Goal: Transaction & Acquisition: Book appointment/travel/reservation

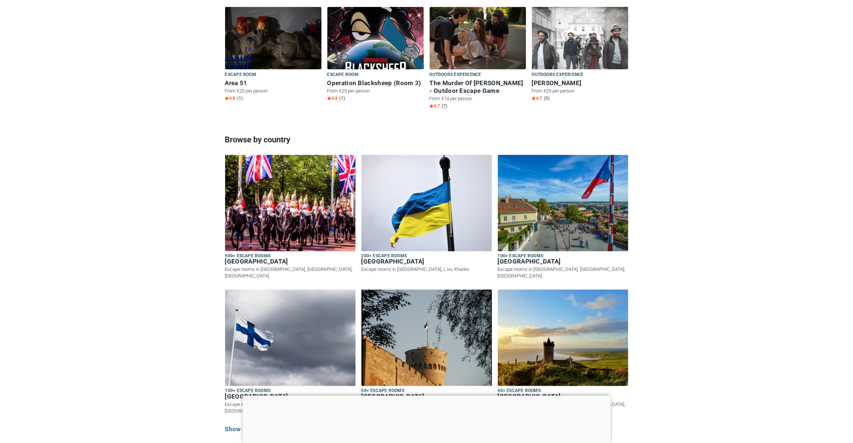
scroll to position [808, 0]
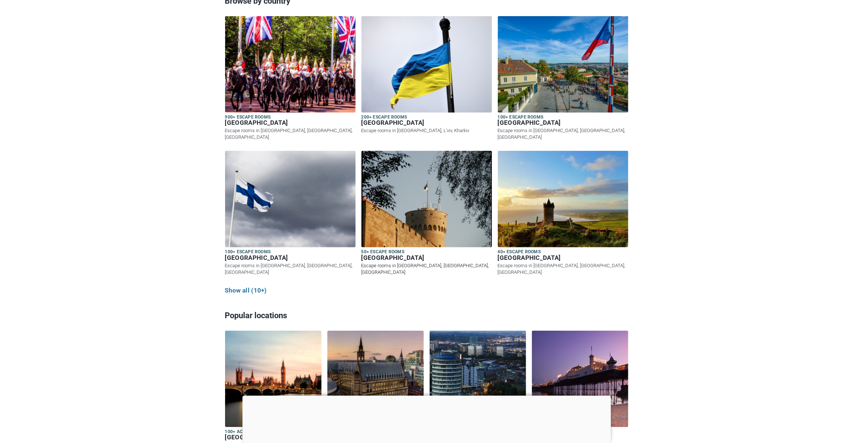
click at [423, 229] on img at bounding box center [427, 199] width 131 height 96
click at [377, 254] on h6 "[GEOGRAPHIC_DATA]" at bounding box center [427, 258] width 131 height 8
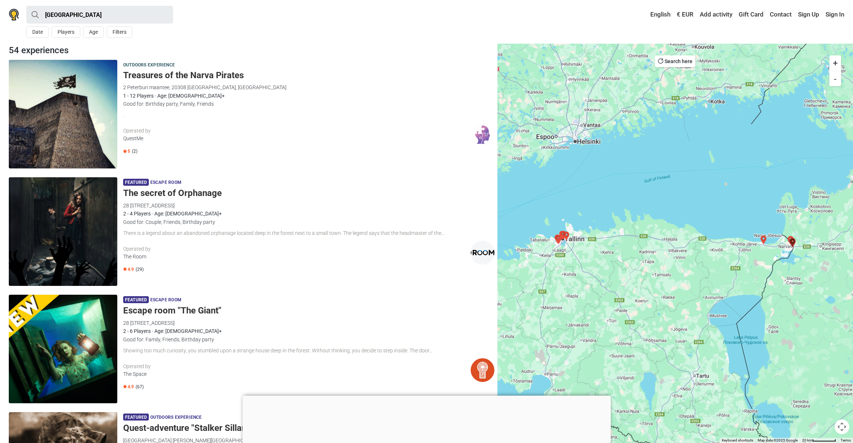
click at [357, 118] on div "." at bounding box center [308, 115] width 371 height 8
click at [170, 194] on h5 "The secret of Orphanage" at bounding box center [308, 193] width 371 height 11
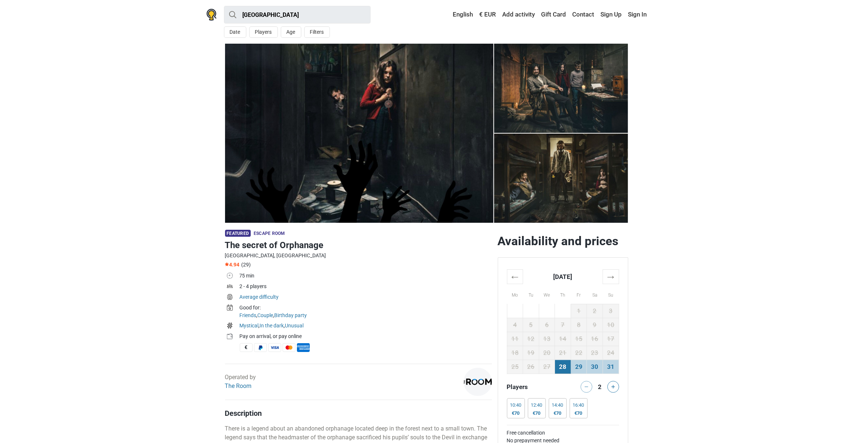
click at [214, 176] on section "1 2 3 4 5" at bounding box center [426, 133] width 853 height 179
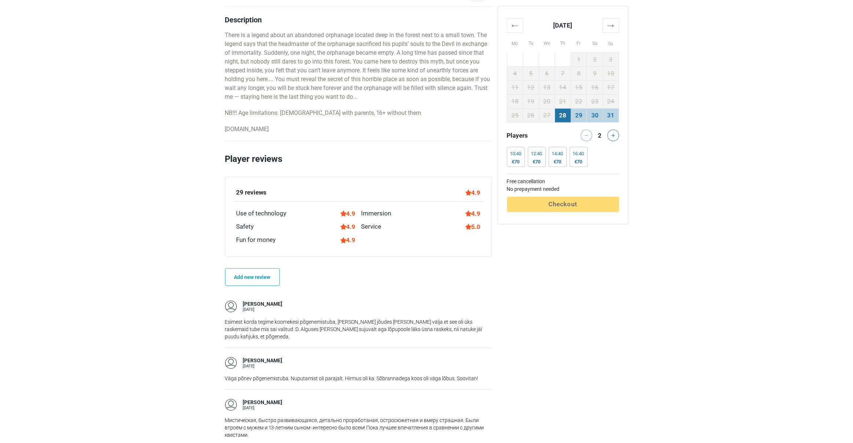
scroll to position [409, 0]
